Goal: Navigation & Orientation: Find specific page/section

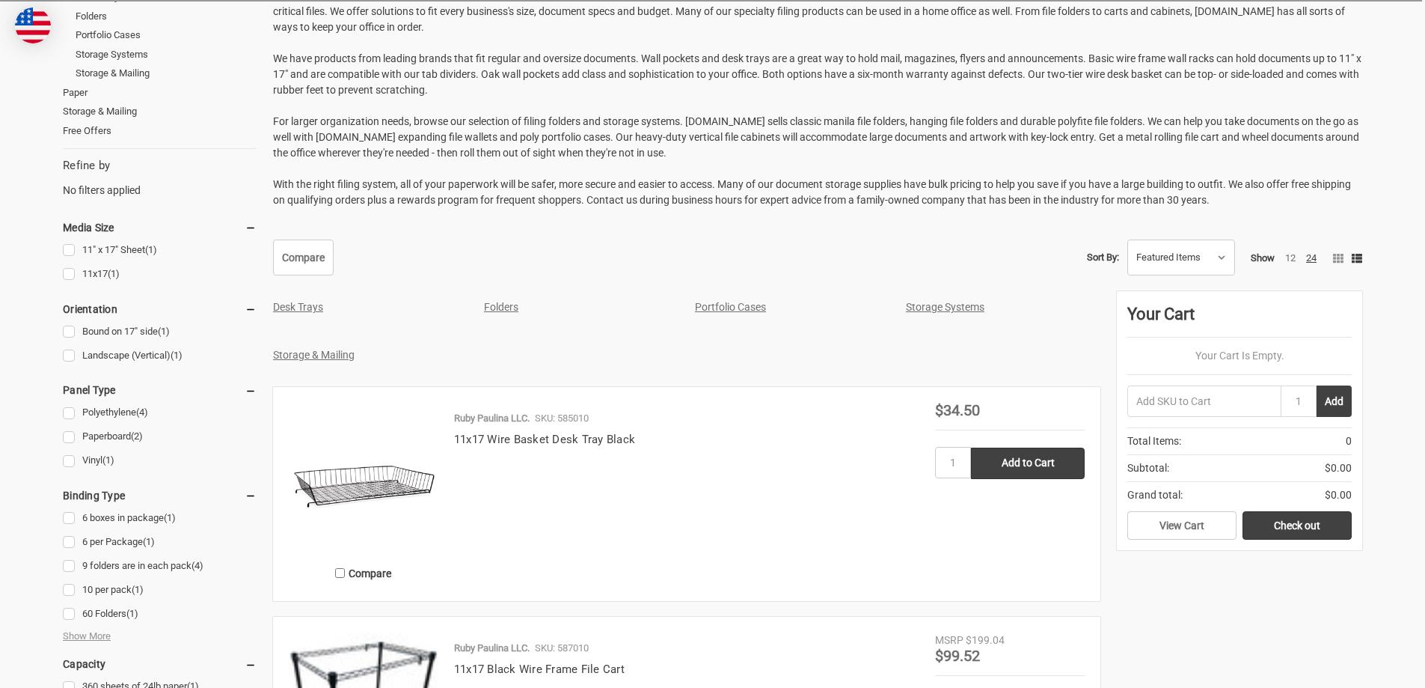
scroll to position [299, 0]
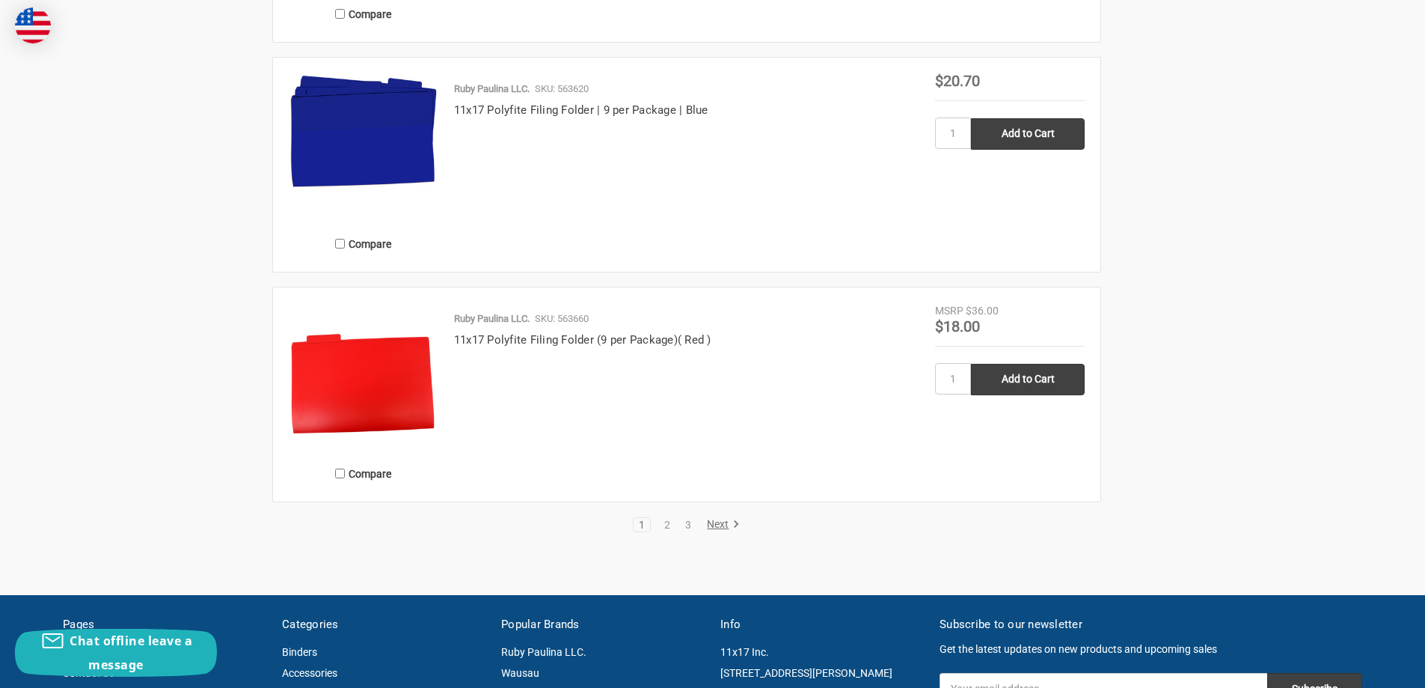
scroll to position [3217, 0]
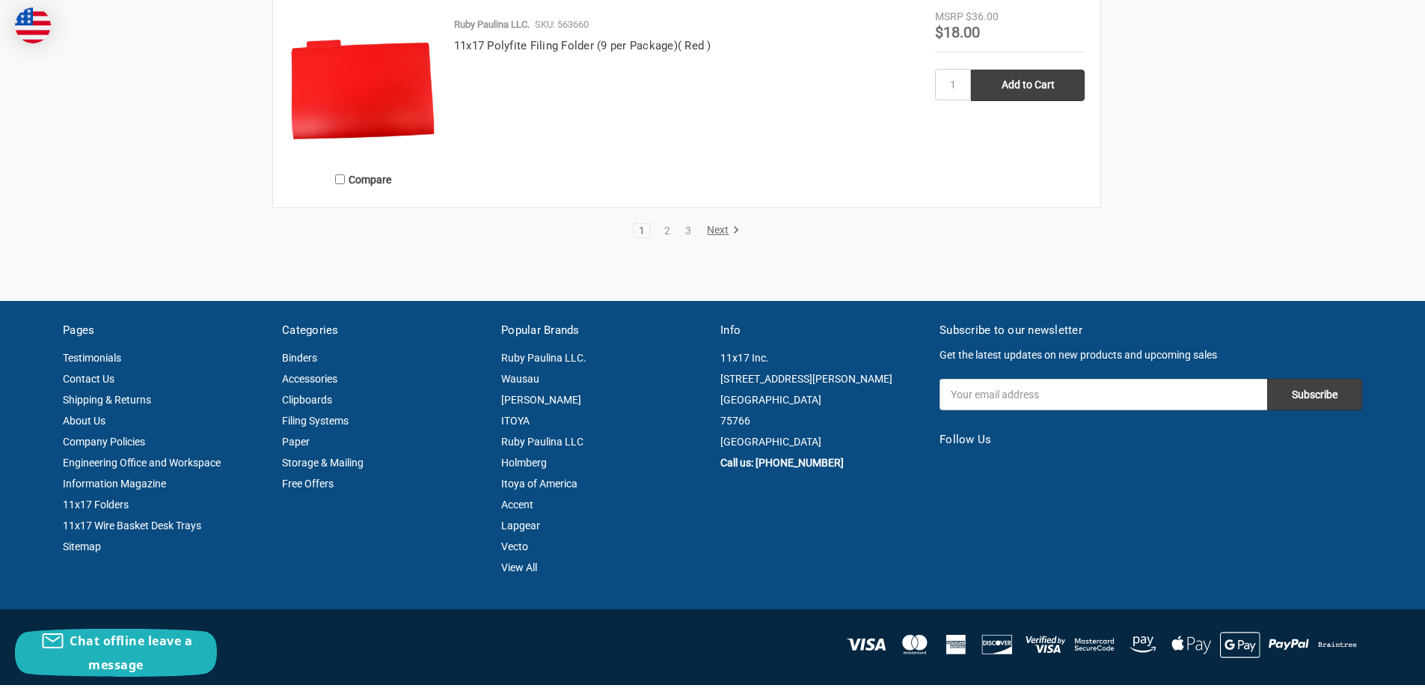
click at [712, 234] on link "Next" at bounding box center [721, 230] width 38 height 13
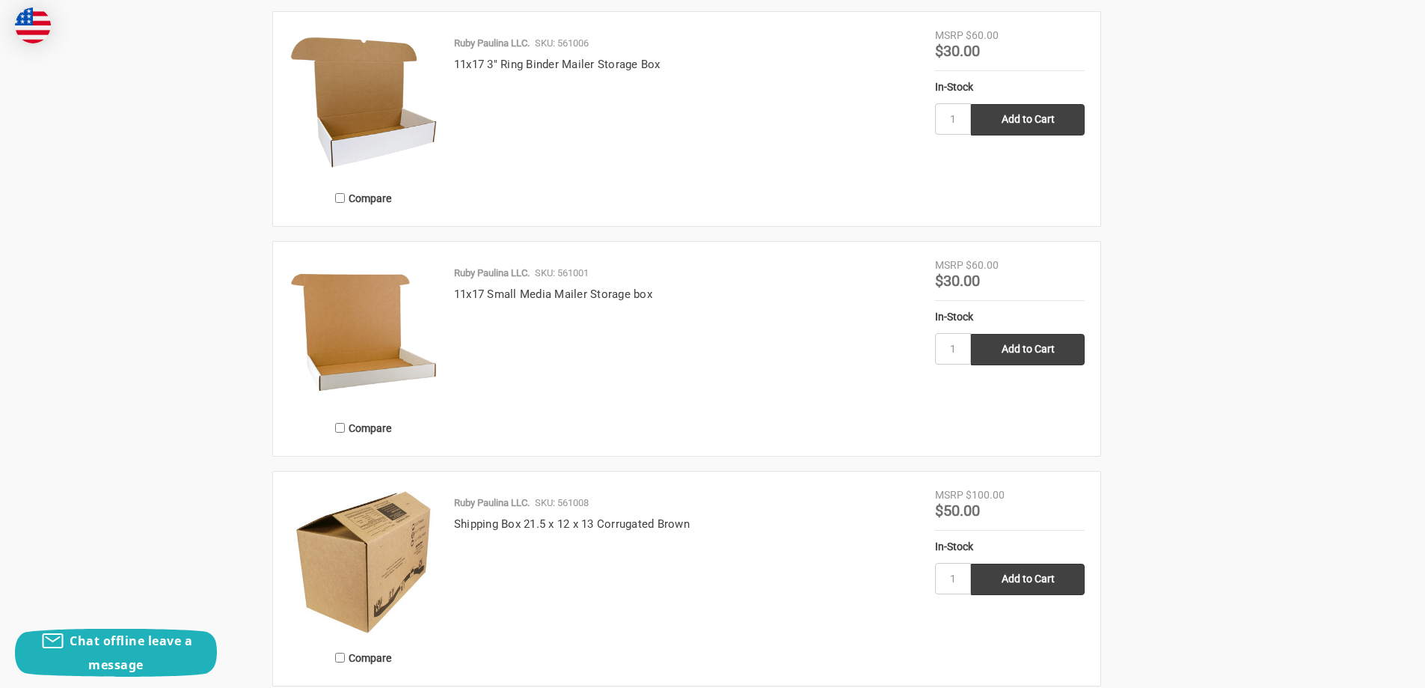
scroll to position [2992, 0]
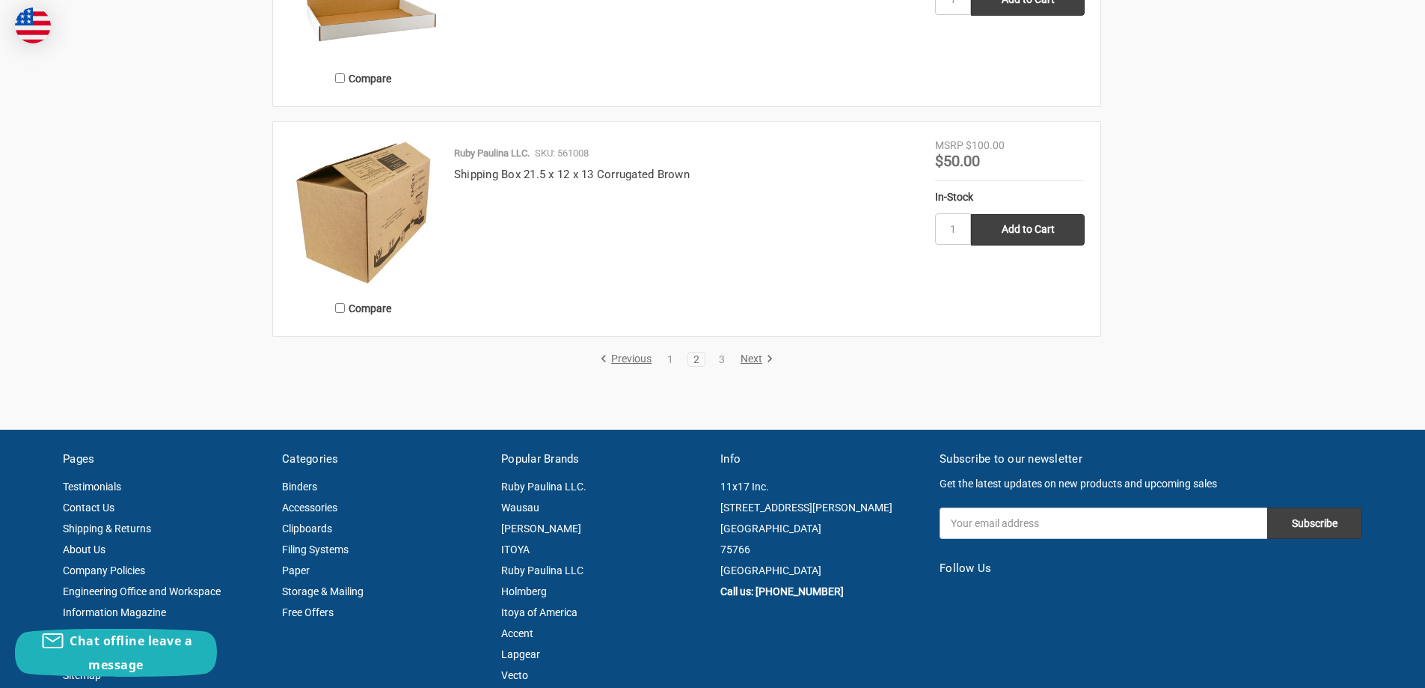
click at [739, 355] on link "Next" at bounding box center [754, 358] width 38 height 13
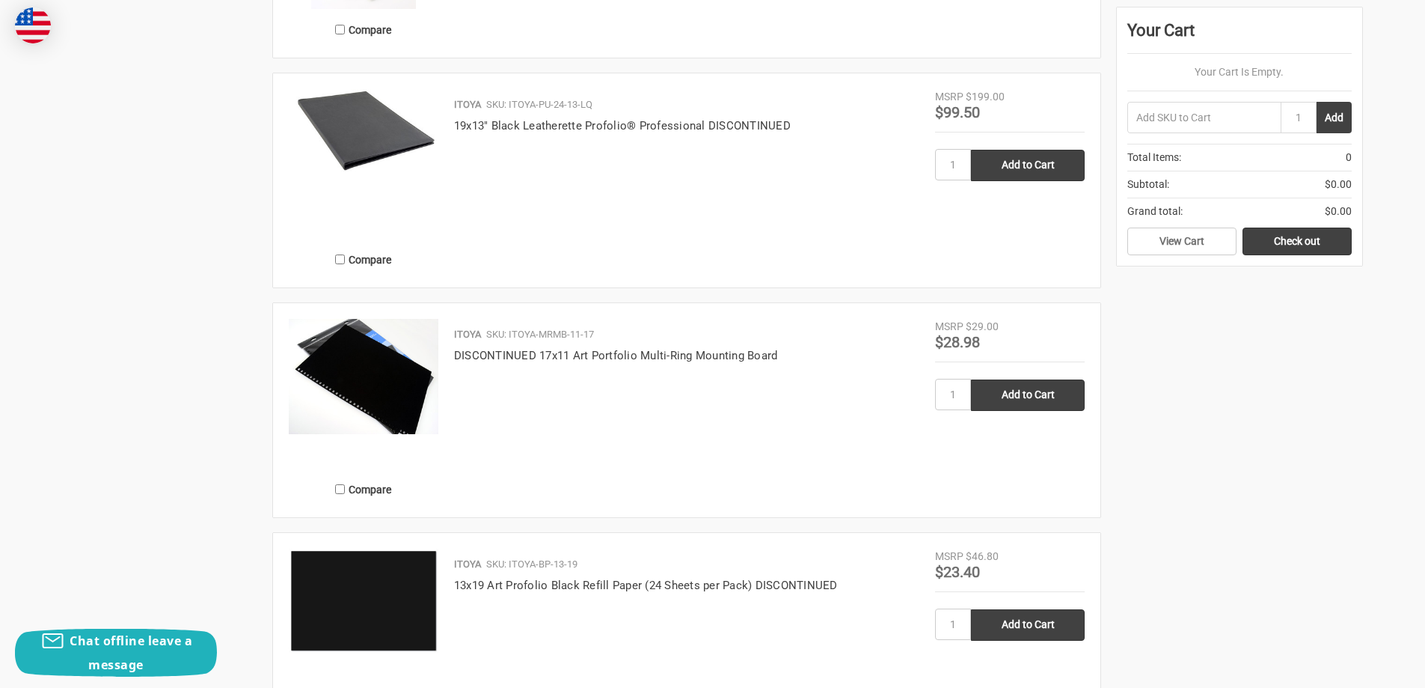
scroll to position [1421, 0]
